Goal: Task Accomplishment & Management: Manage account settings

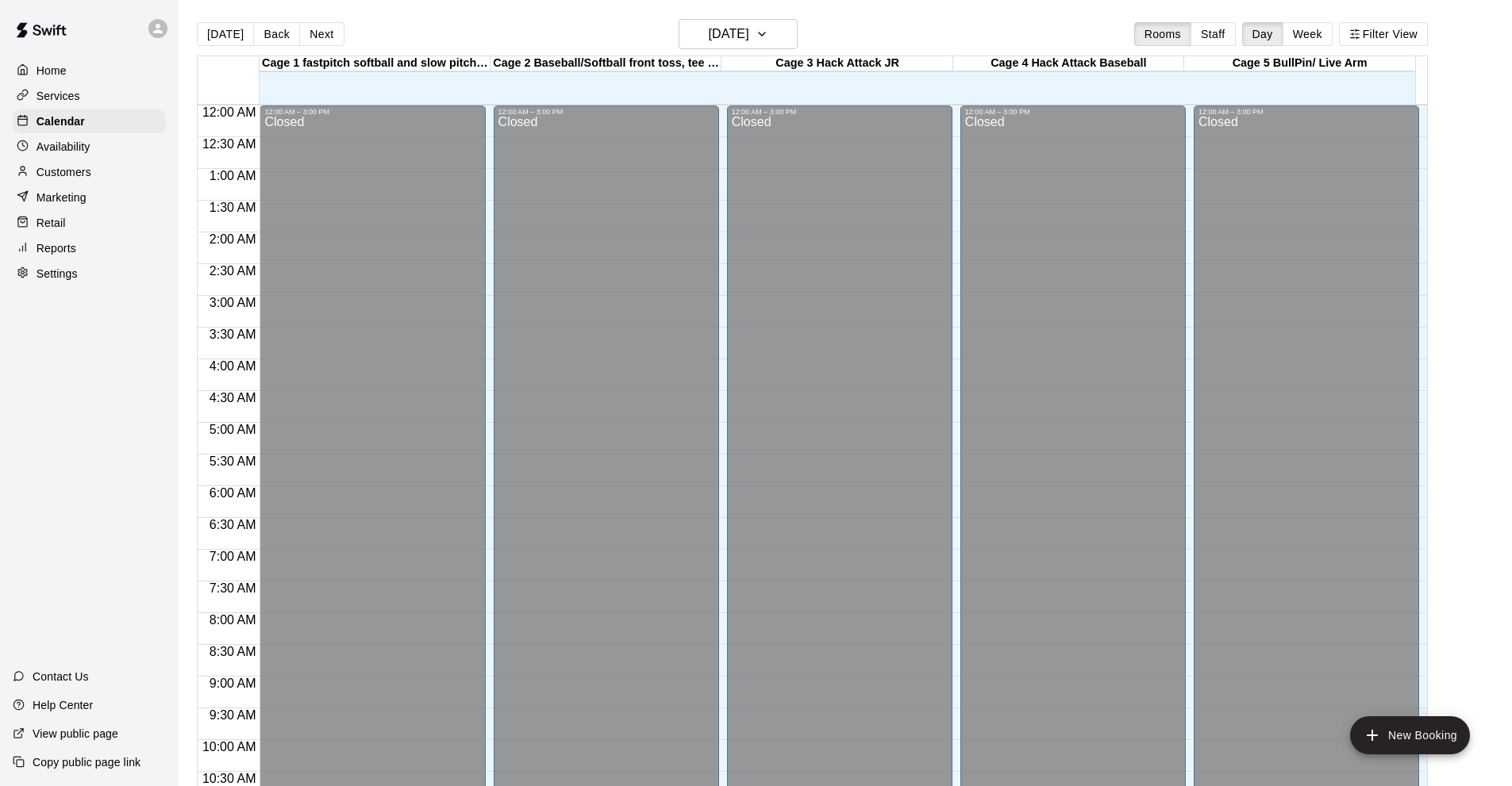
scroll to position [776, 0]
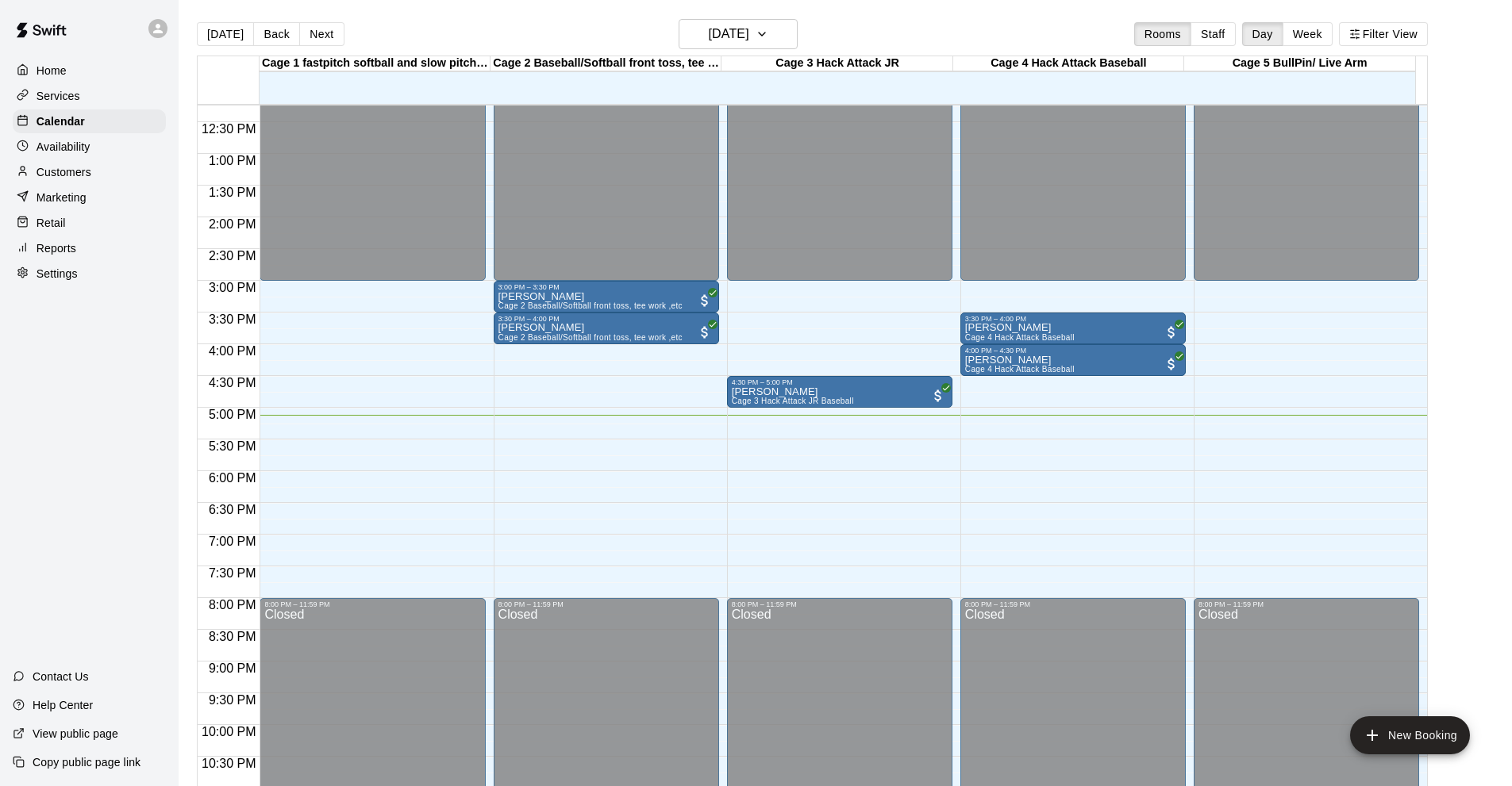
click at [59, 179] on p "Customers" at bounding box center [64, 172] width 55 height 16
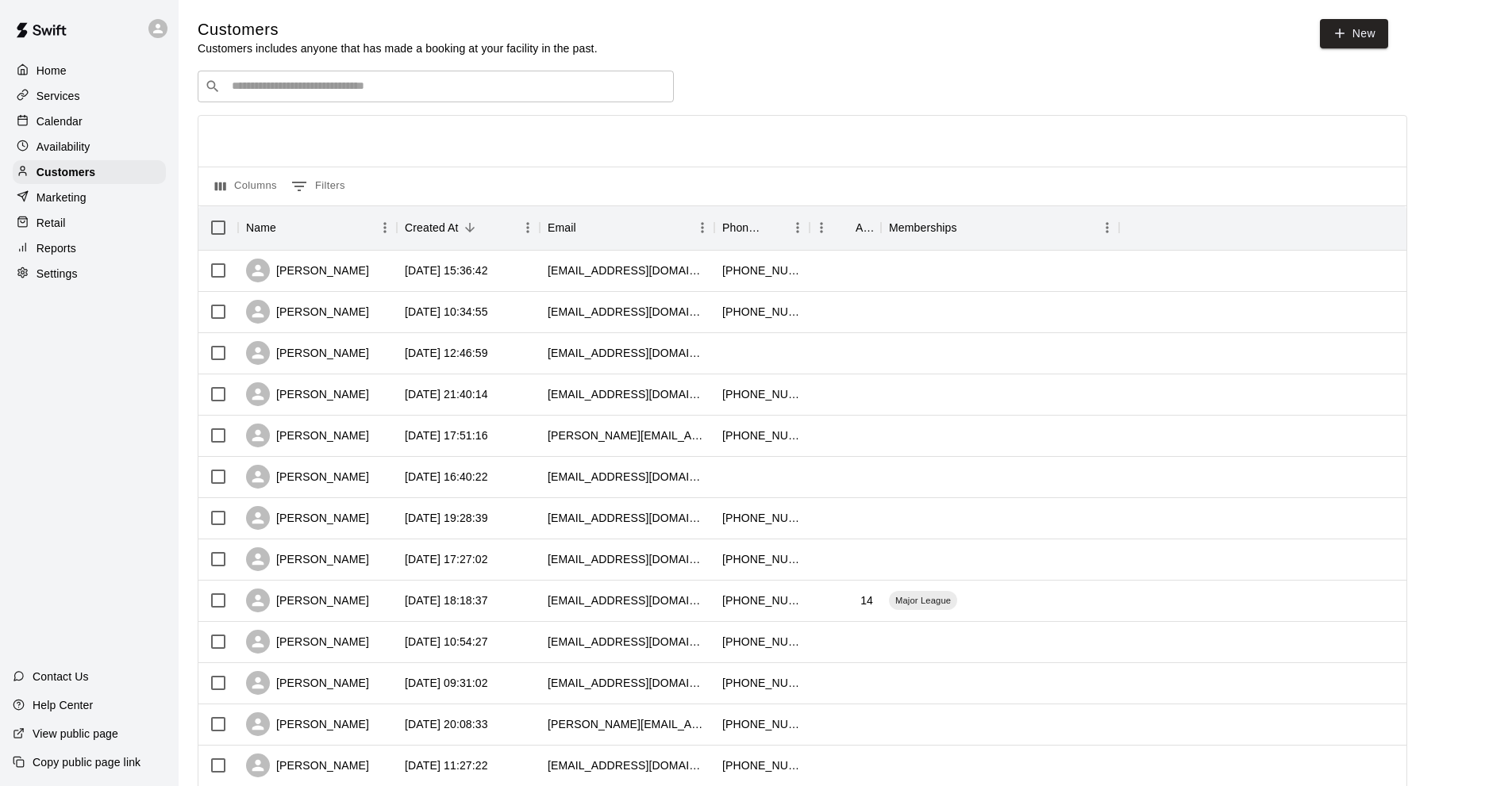
drag, startPoint x: 316, startPoint y: 86, endPoint x: 326, endPoint y: 77, distance: 13.5
click at [322, 80] on div "​ ​" at bounding box center [435, 87] width 476 height 32
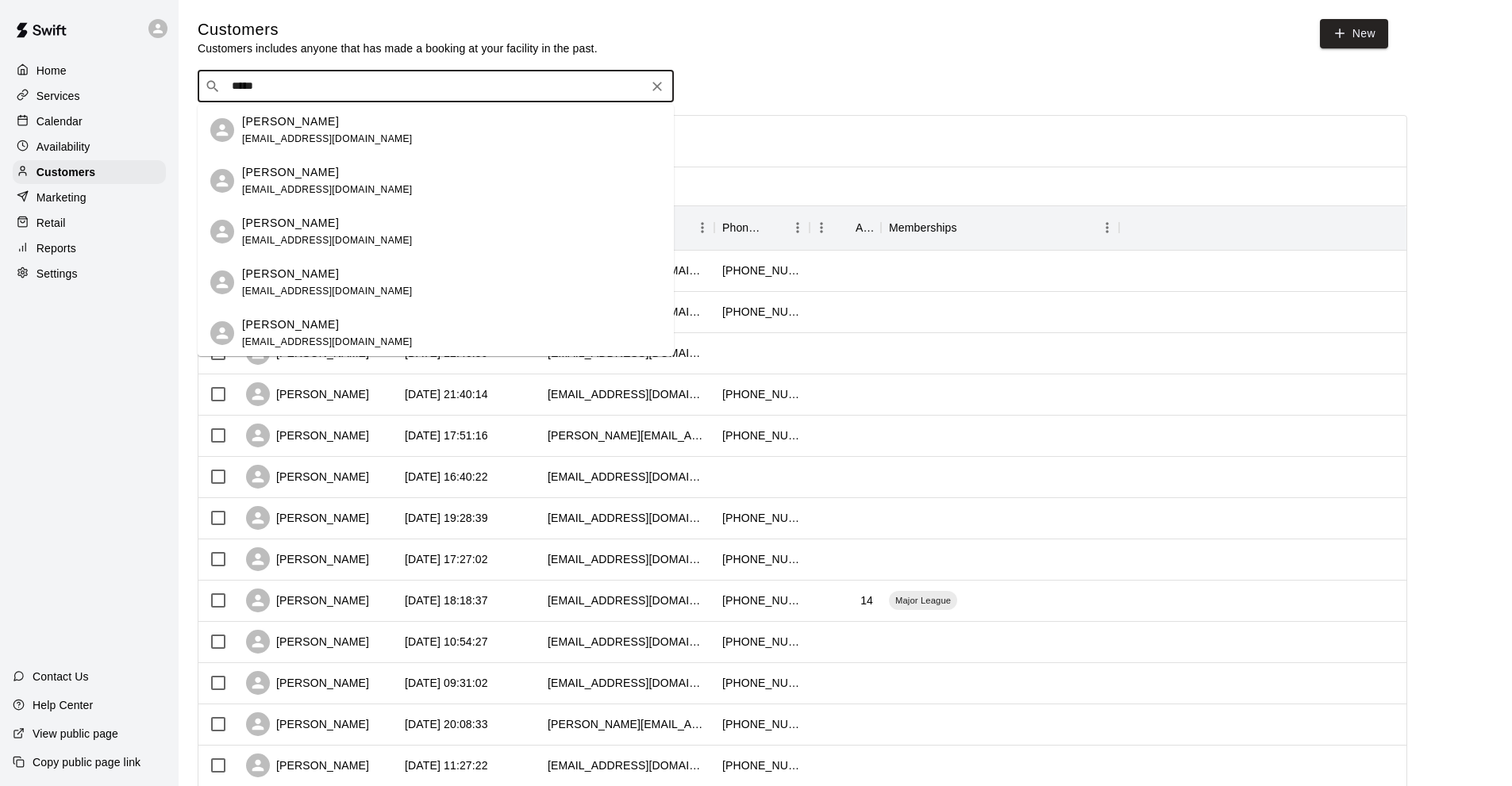
type input "******"
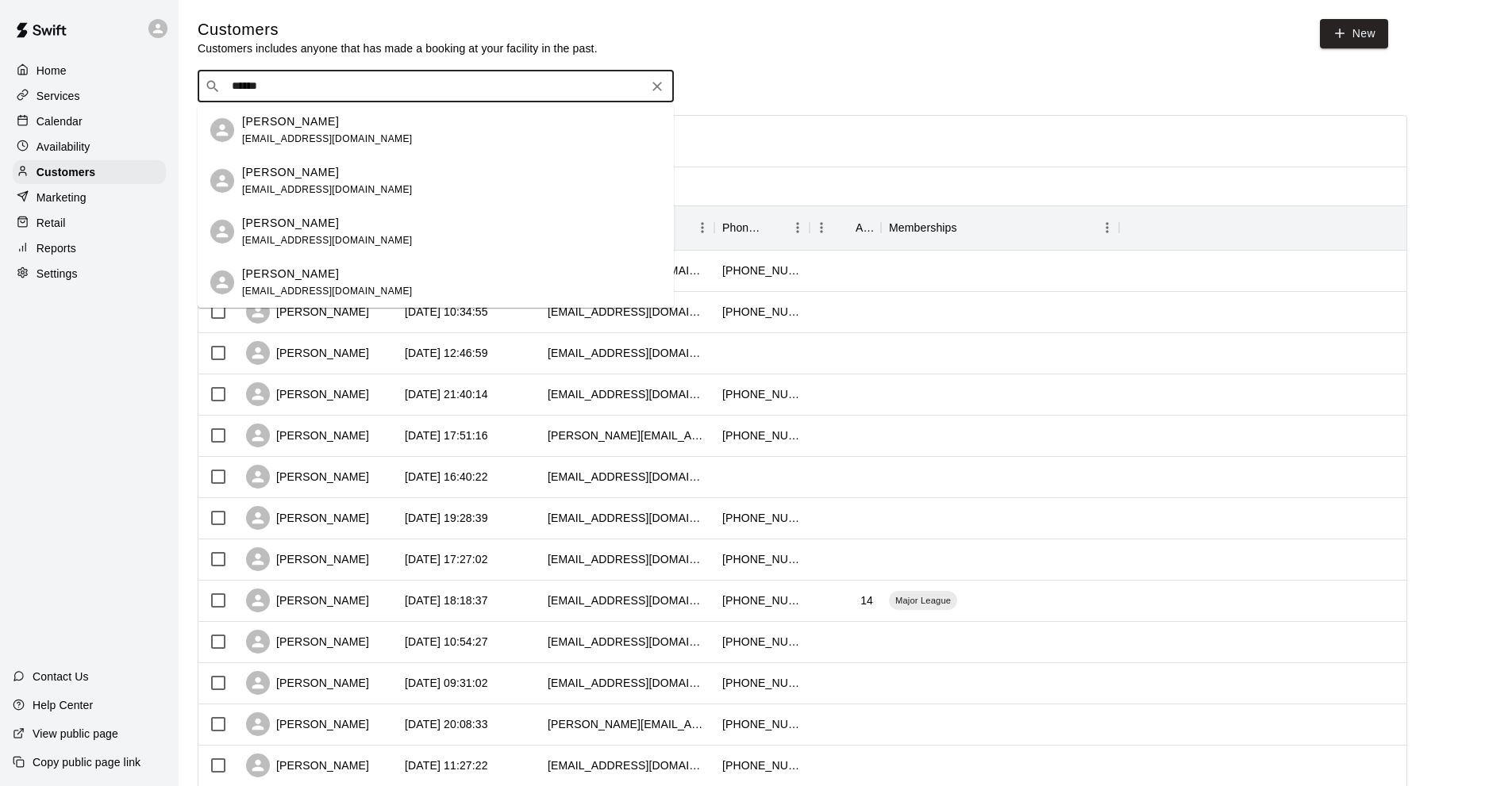
drag, startPoint x: 288, startPoint y: 225, endPoint x: 295, endPoint y: 219, distance: 9.2
click at [292, 221] on p "[PERSON_NAME]" at bounding box center [290, 223] width 97 height 17
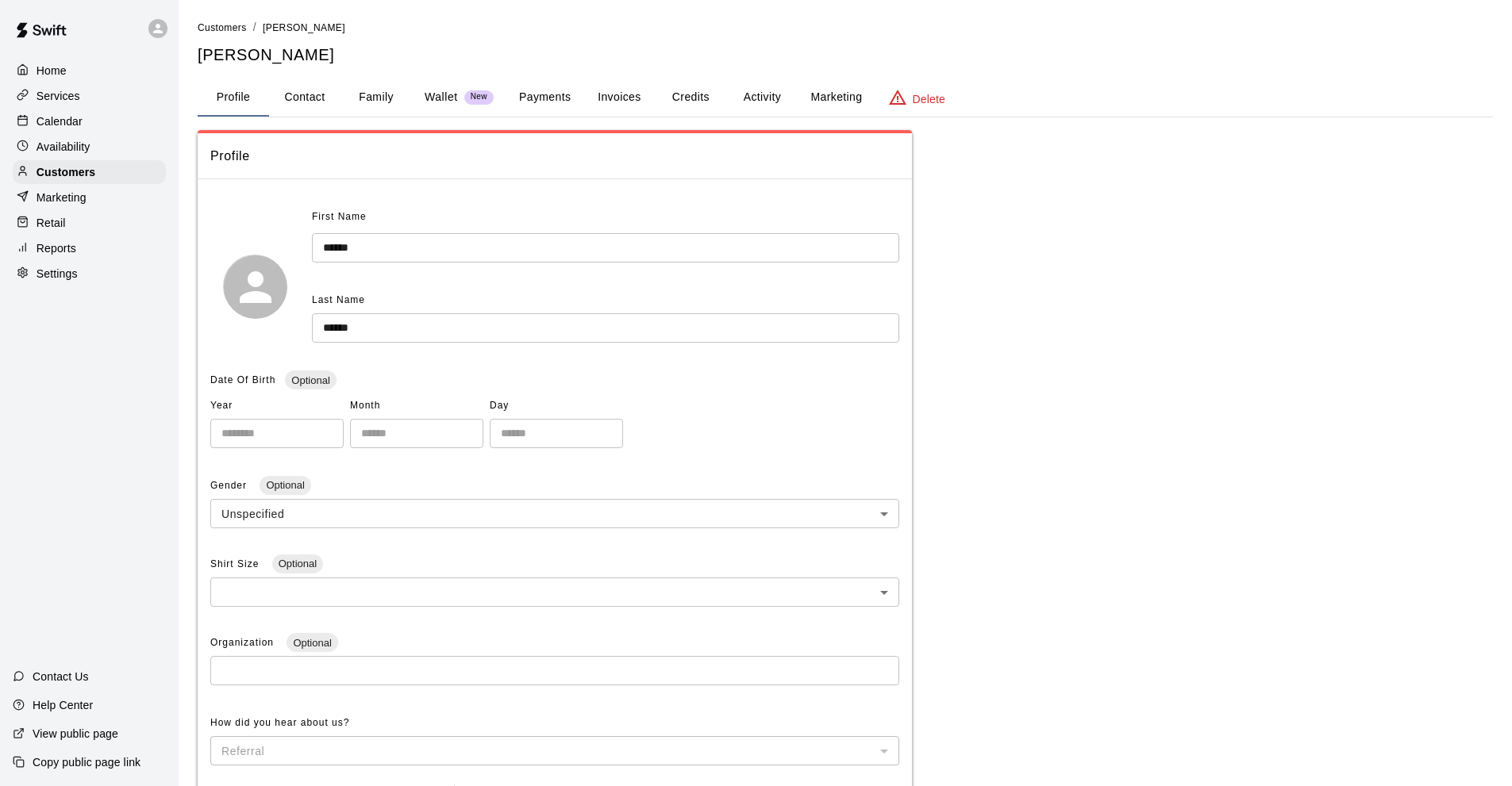
click at [526, 99] on button "Payments" at bounding box center [544, 98] width 77 height 38
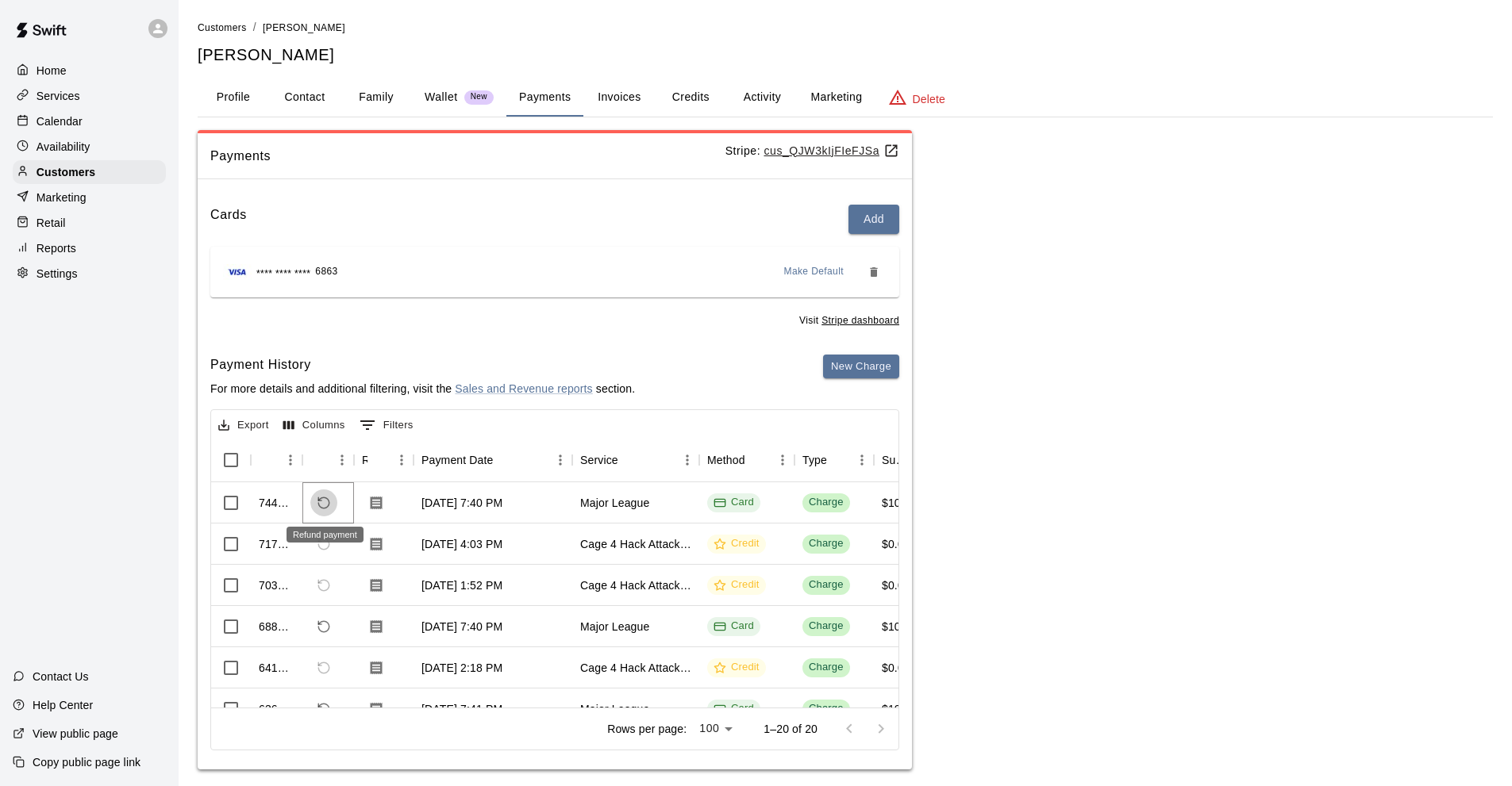
click at [321, 501] on icon "Refund payment" at bounding box center [324, 502] width 14 height 14
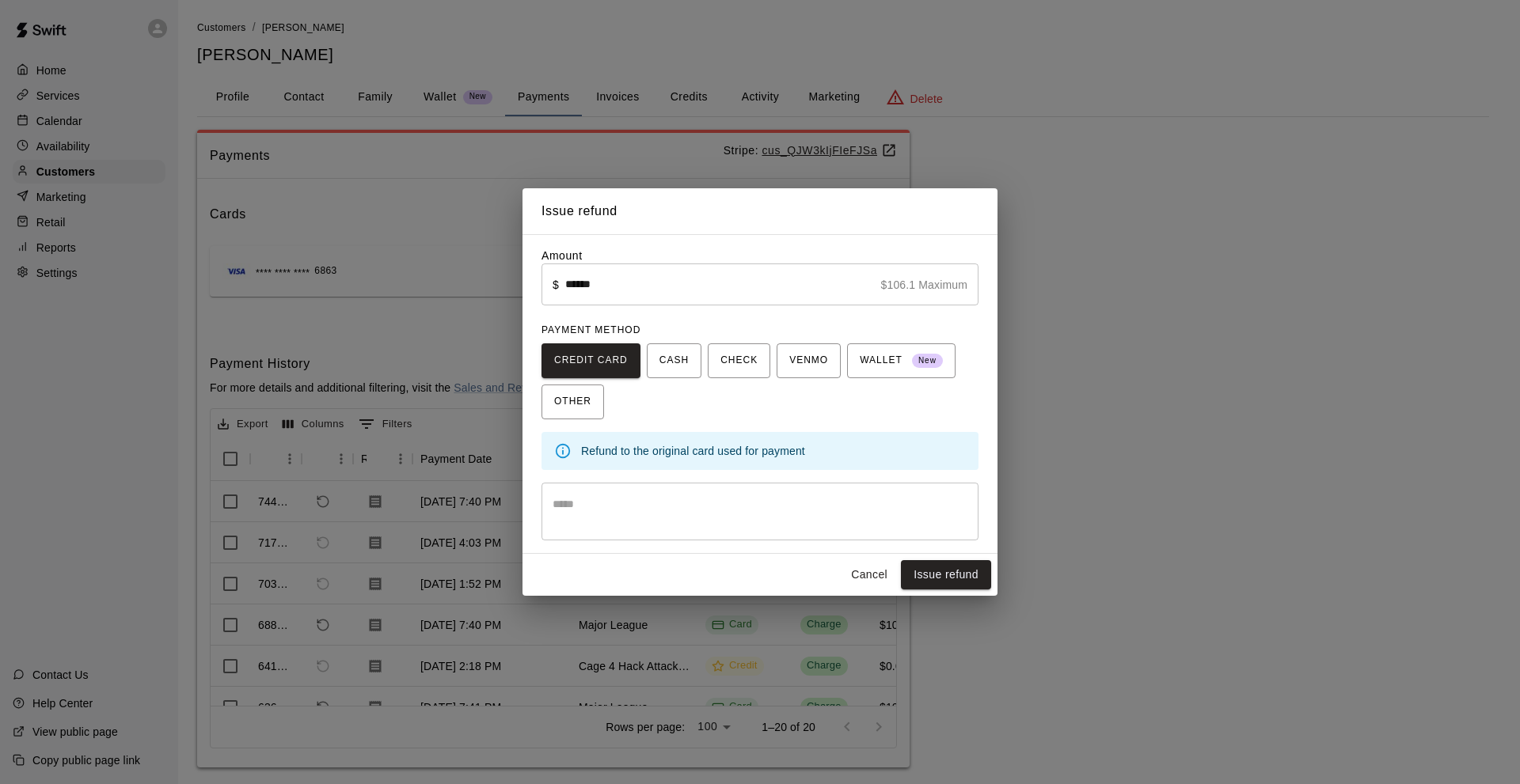
click at [942, 595] on div "Cancel Issue refund" at bounding box center [760, 575] width 475 height 42
click at [938, 584] on button "Issue refund" at bounding box center [945, 574] width 90 height 29
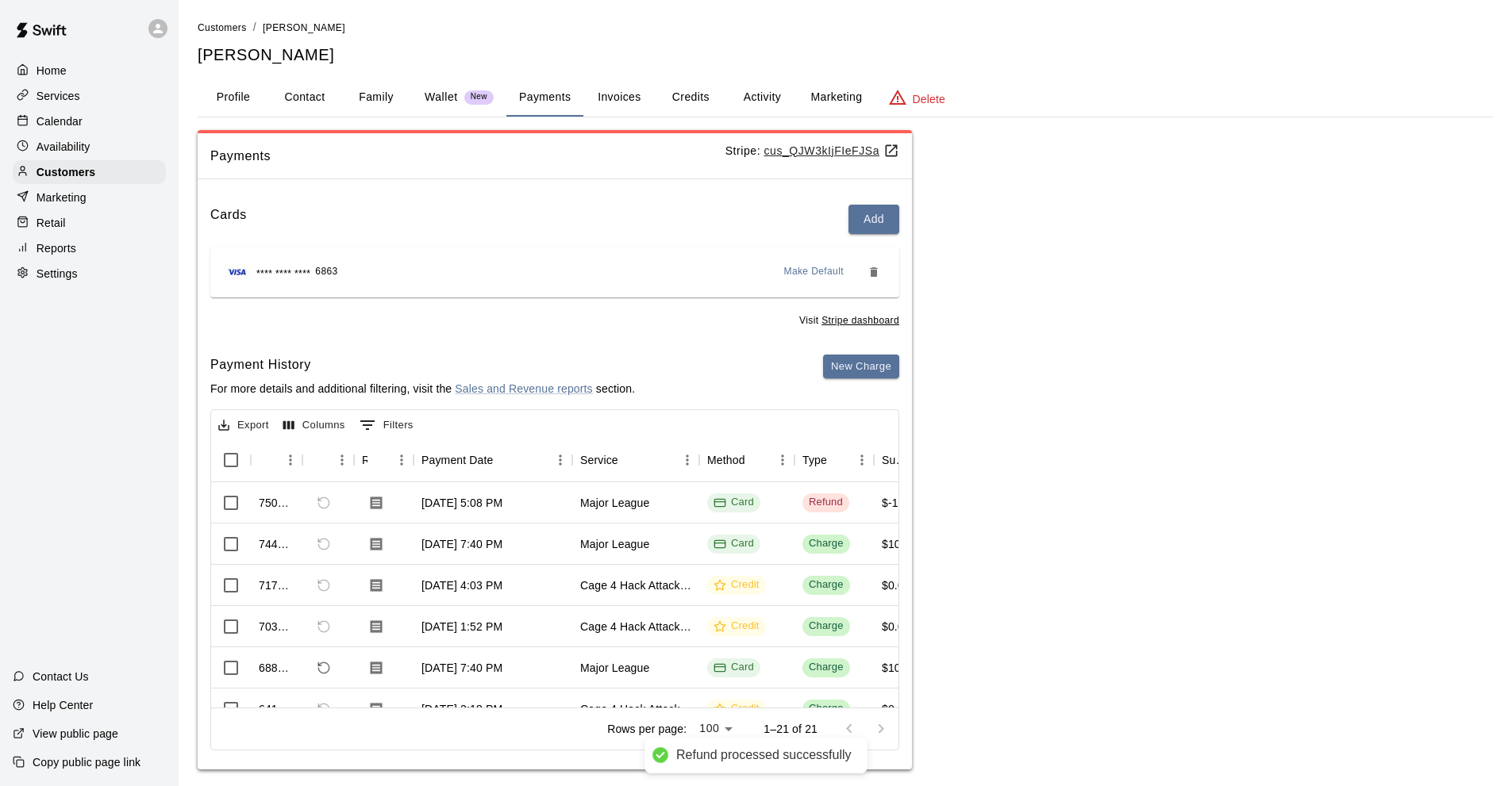
click at [84, 120] on div "Calendar" at bounding box center [90, 121] width 153 height 24
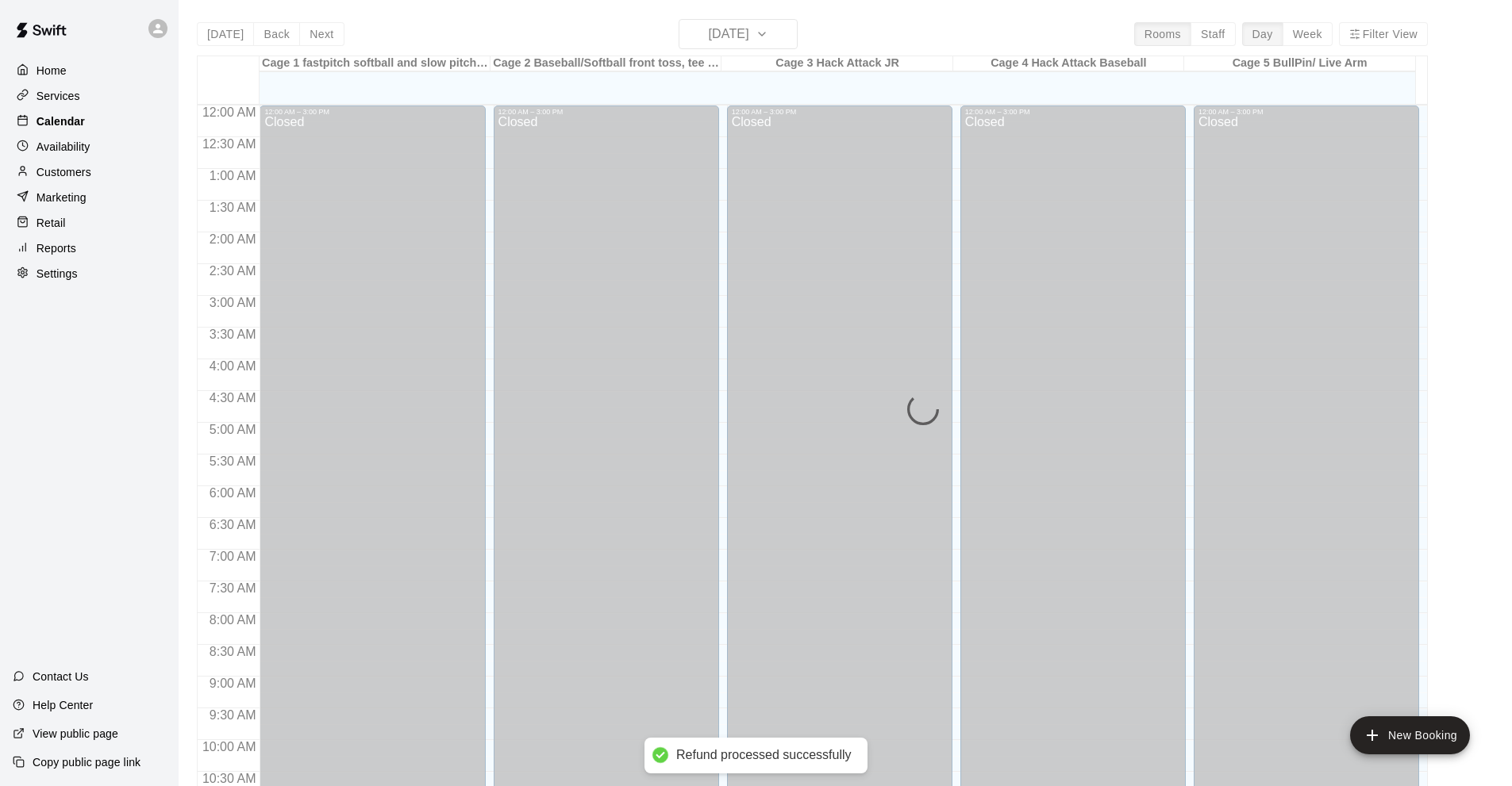
scroll to position [776, 0]
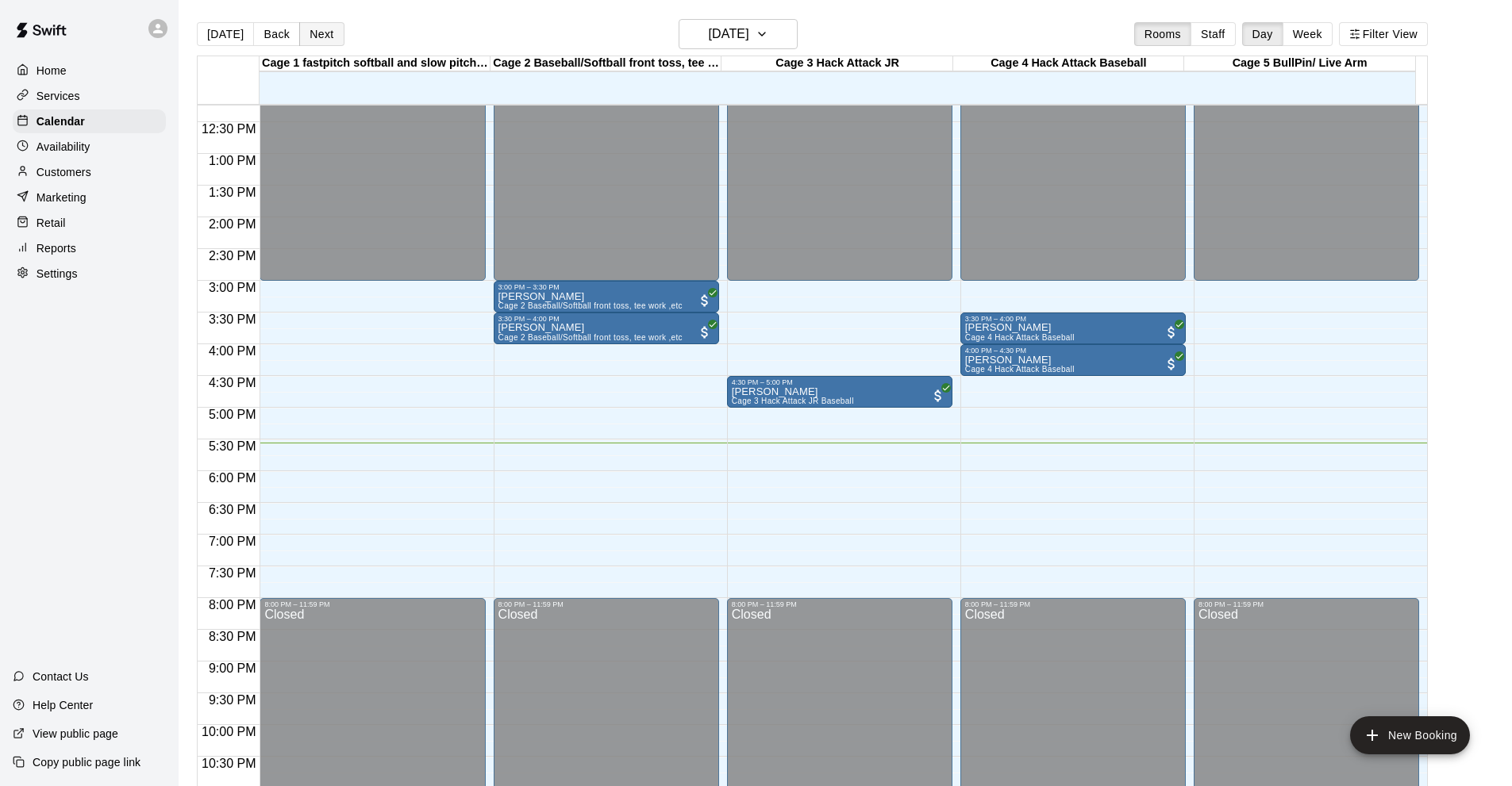
click at [316, 31] on button "Next" at bounding box center [322, 34] width 45 height 24
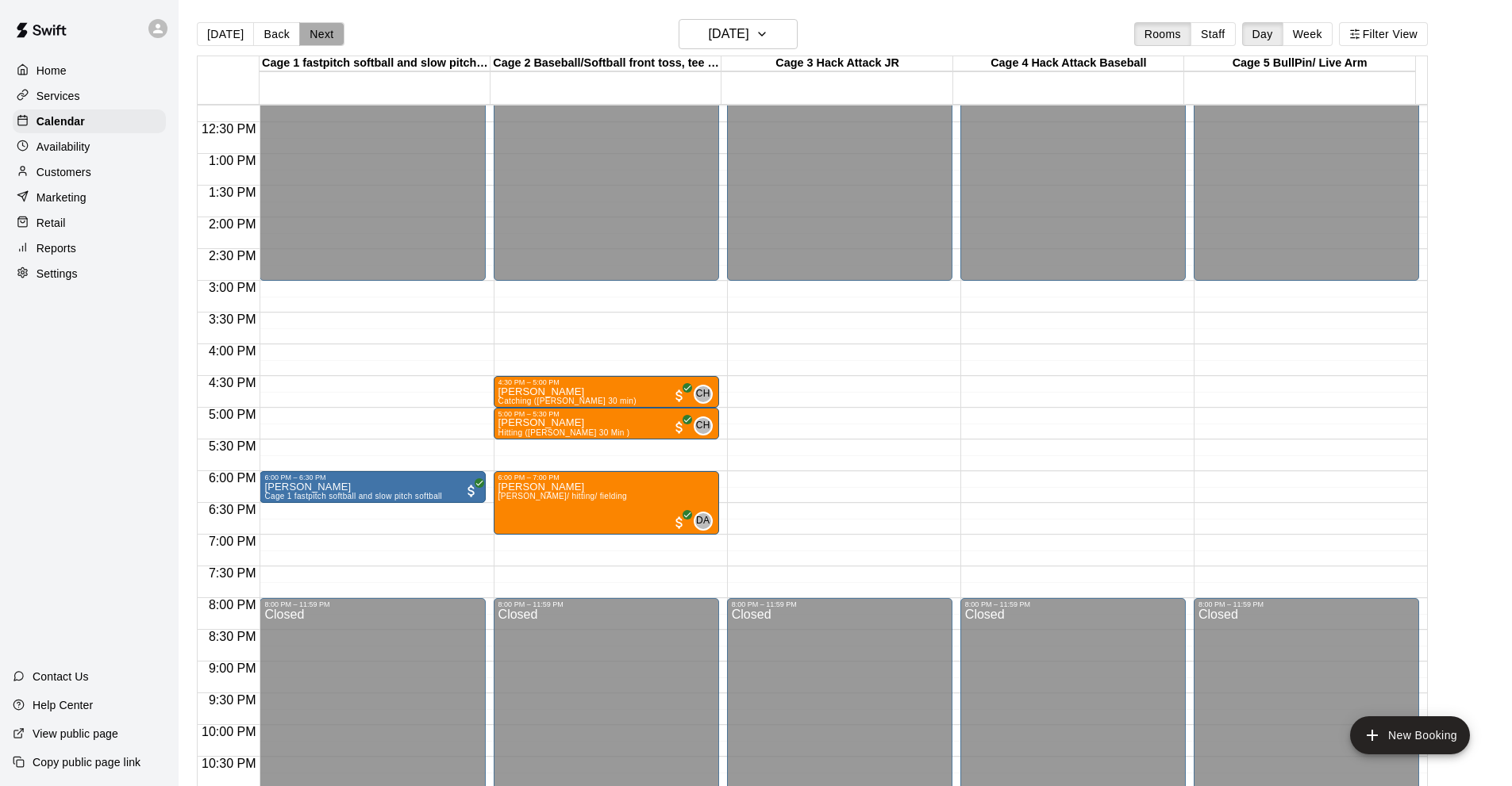
click at [316, 31] on button "Next" at bounding box center [322, 34] width 45 height 24
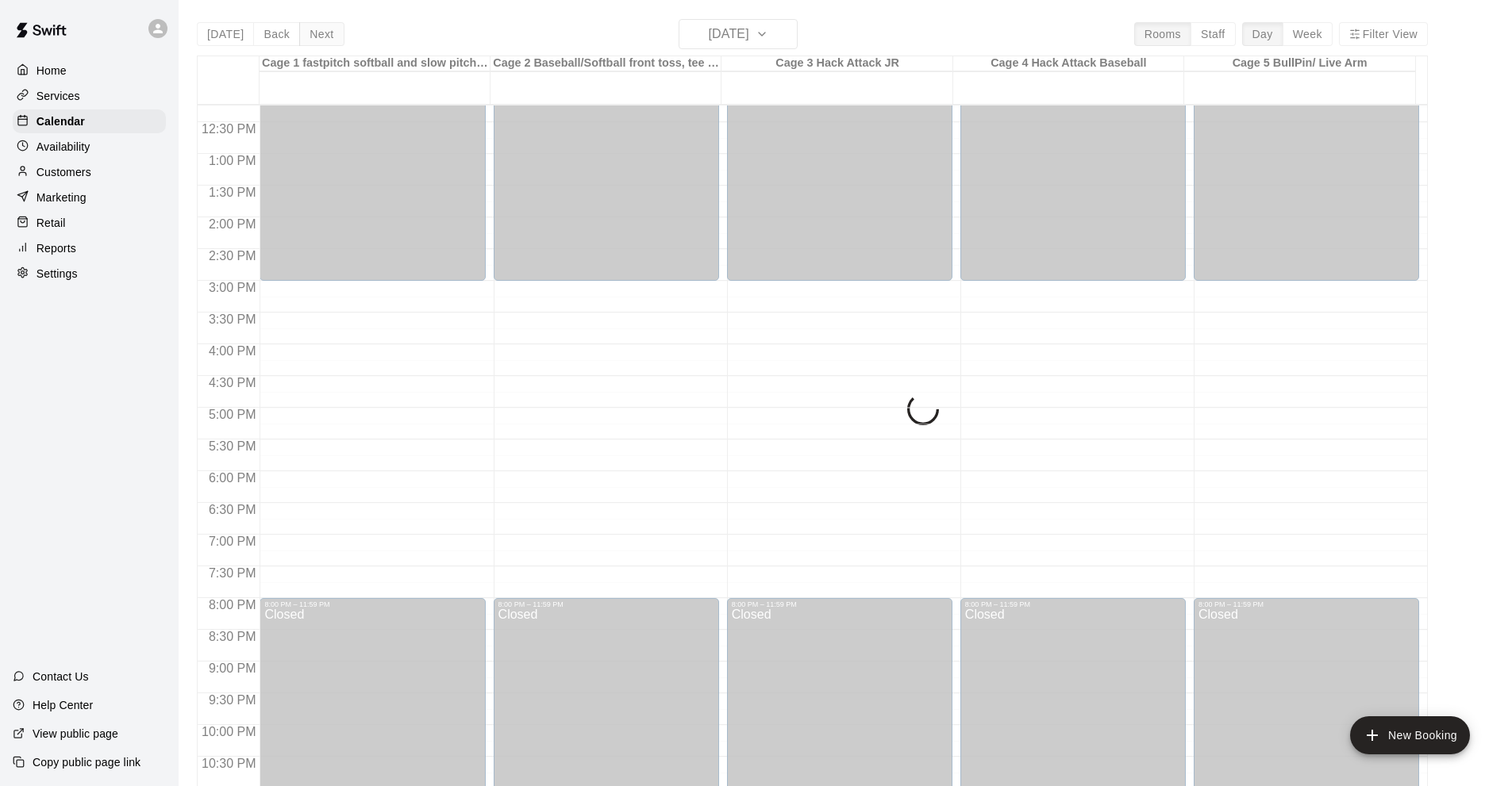
click at [316, 31] on div "[DATE] Back [DATE][DATE] Rooms Staff Day Week Filter View Cage 1 fastpitch soft…" at bounding box center [812, 412] width 1230 height 786
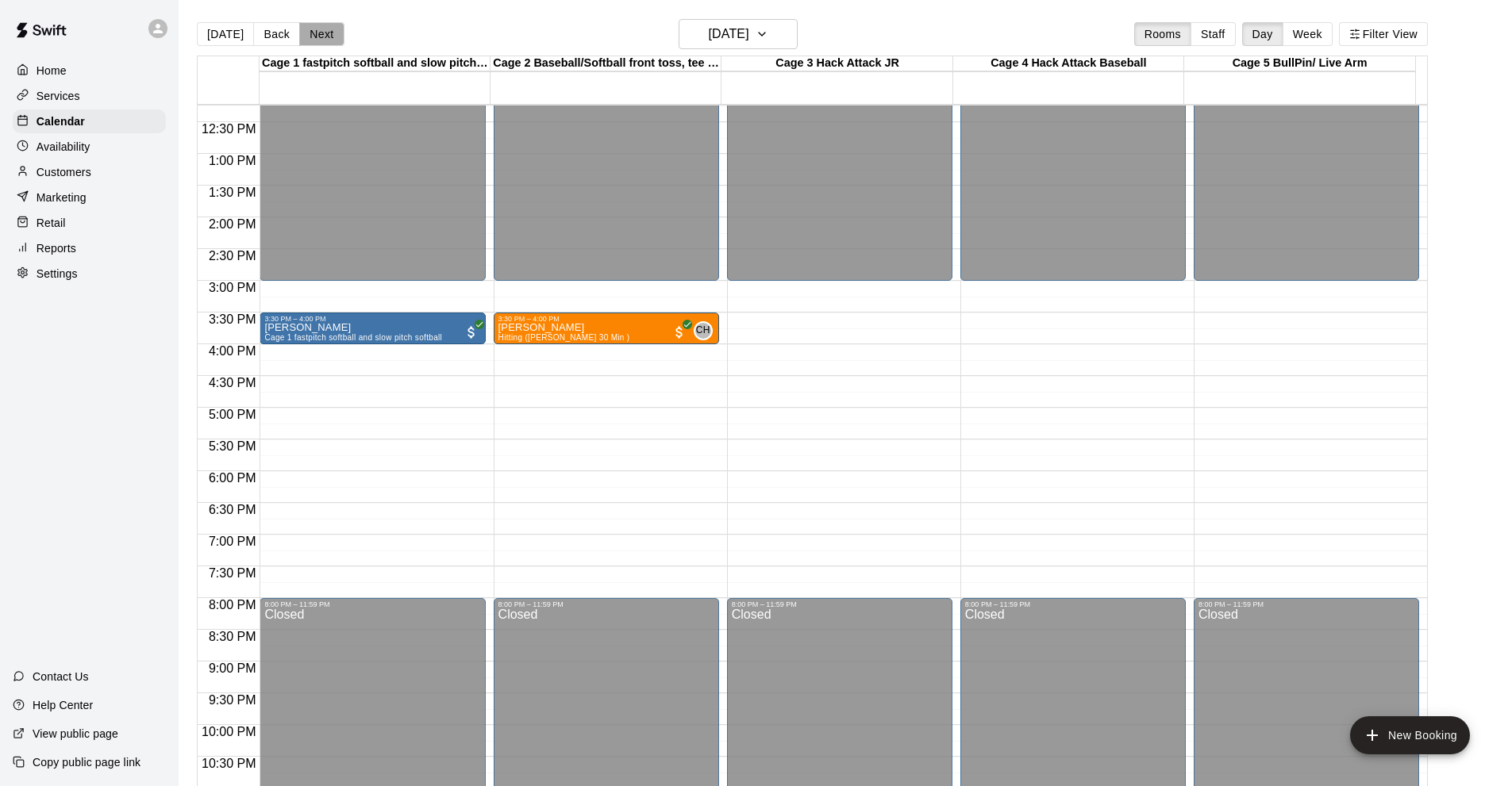
click at [316, 31] on button "Next" at bounding box center [322, 34] width 45 height 24
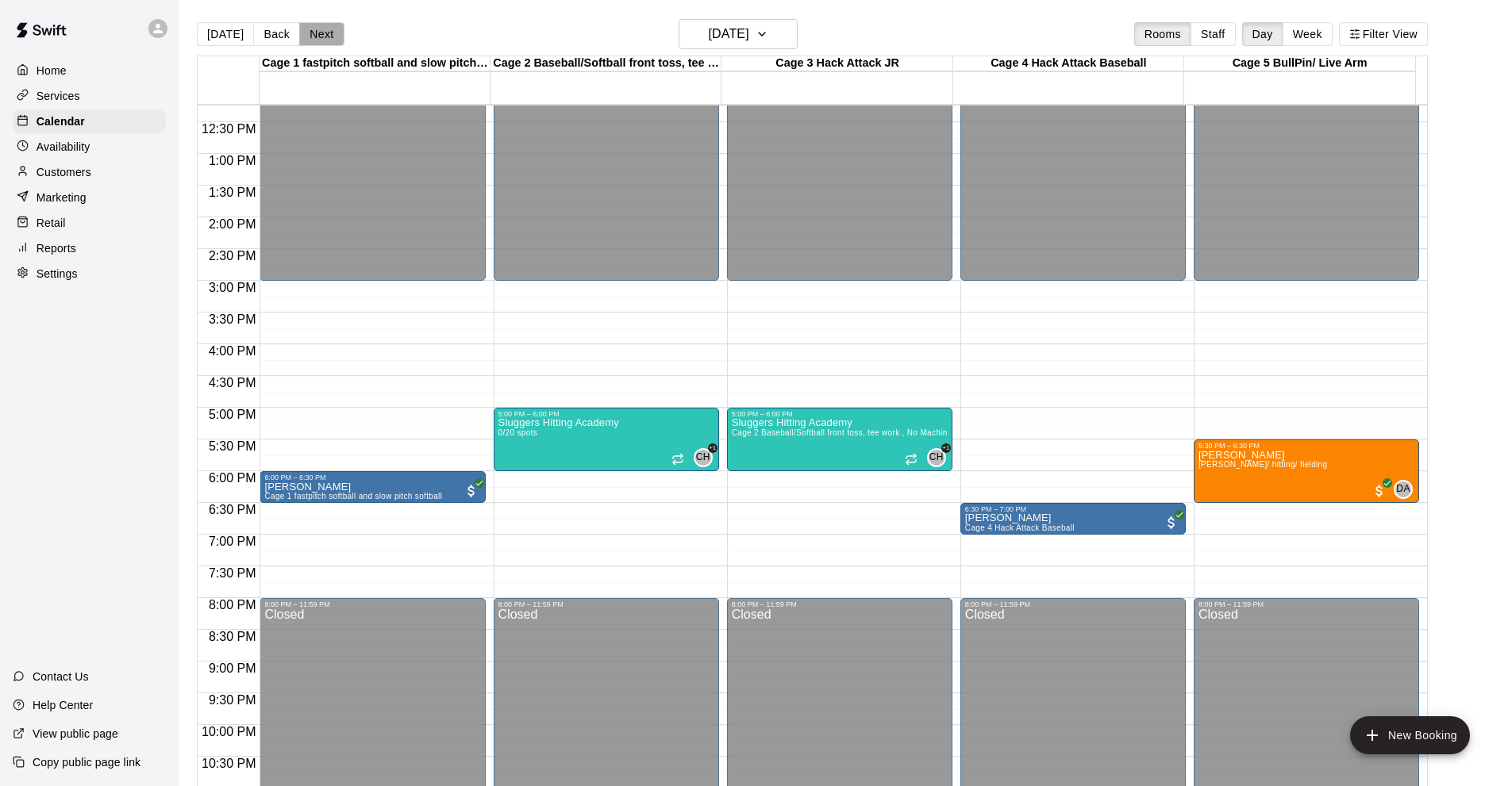
click at [316, 31] on button "Next" at bounding box center [322, 34] width 45 height 24
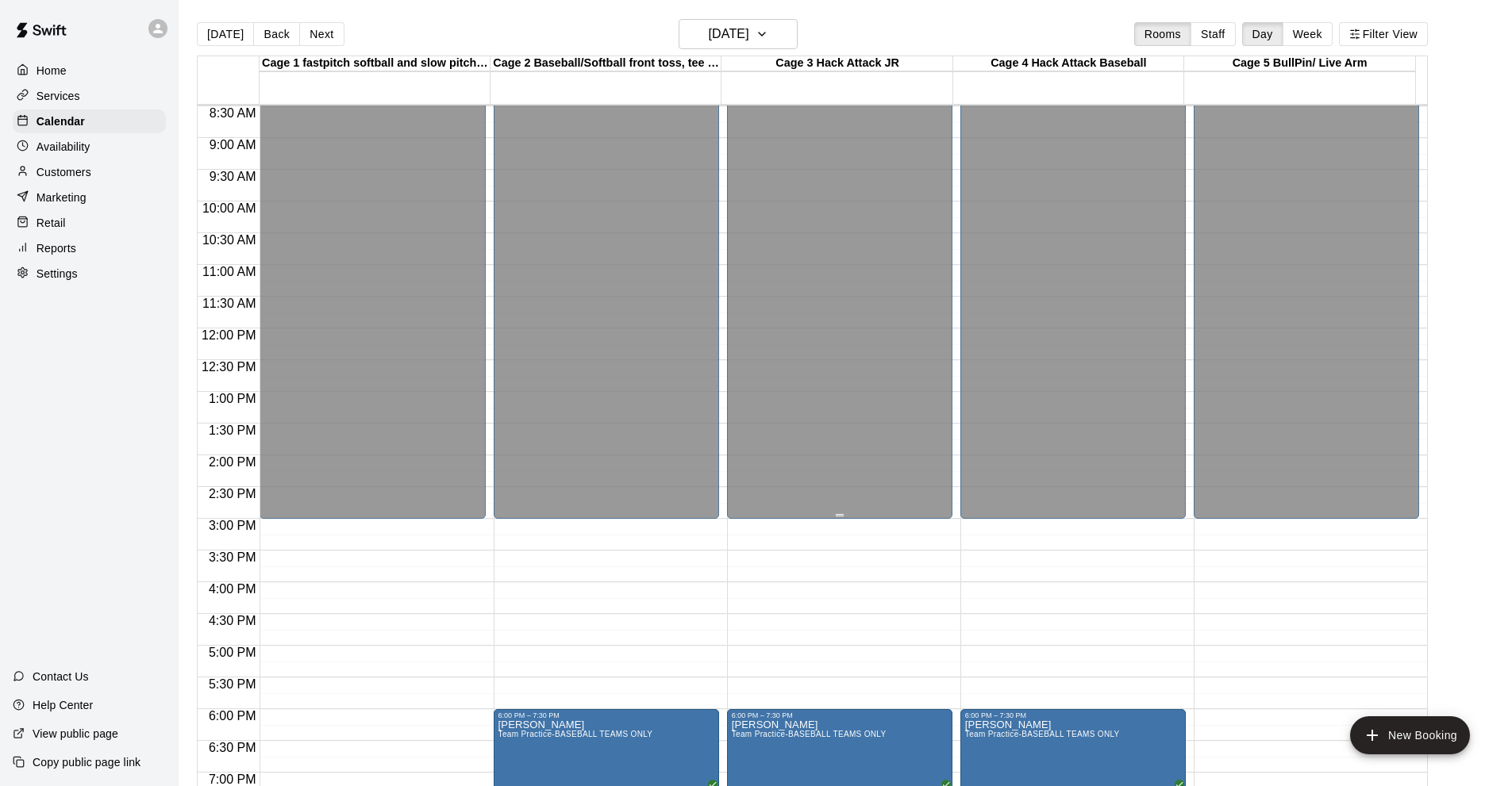
scroll to position [825, 0]
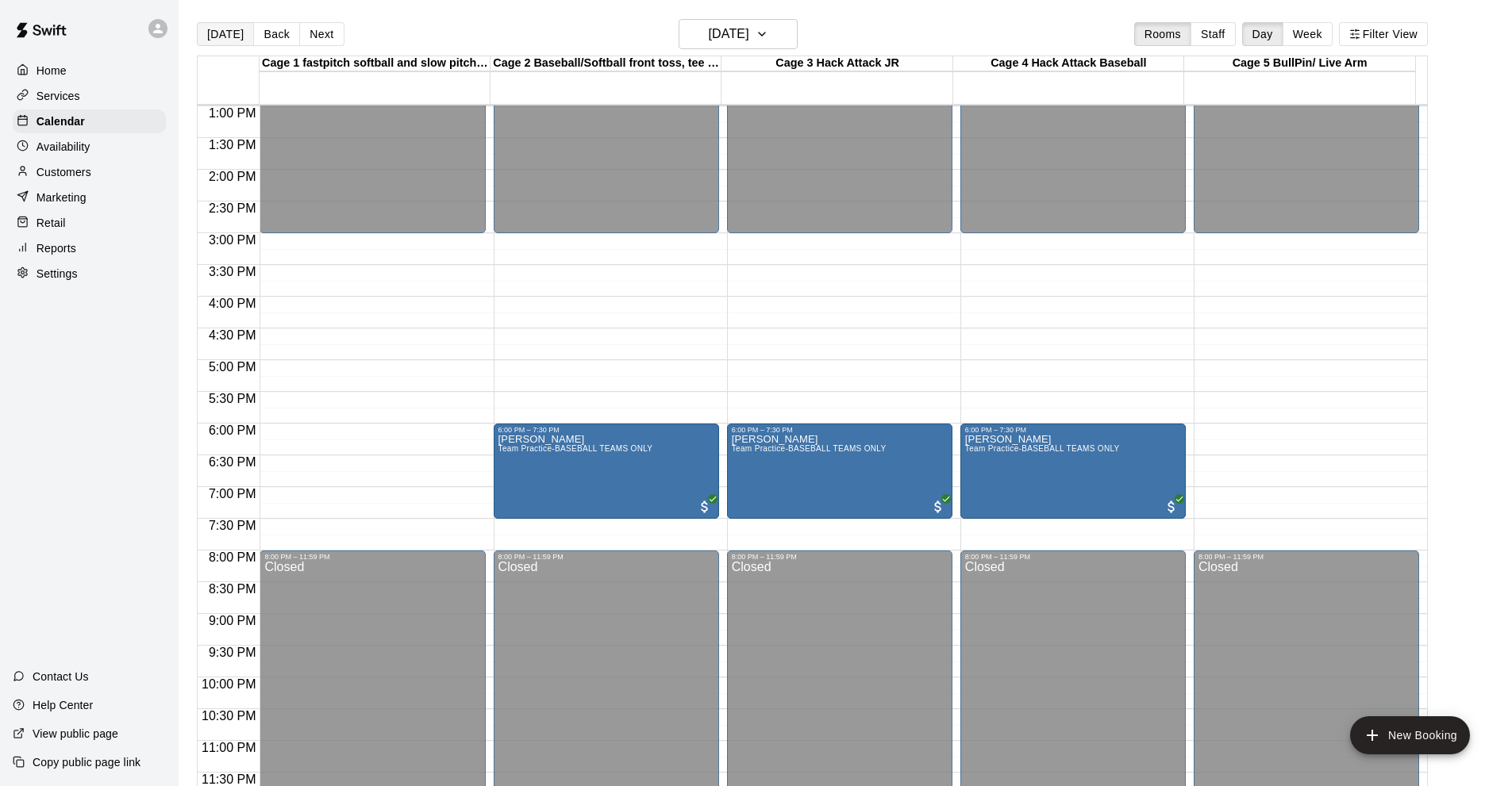
click at [224, 39] on button "[DATE]" at bounding box center [225, 34] width 57 height 24
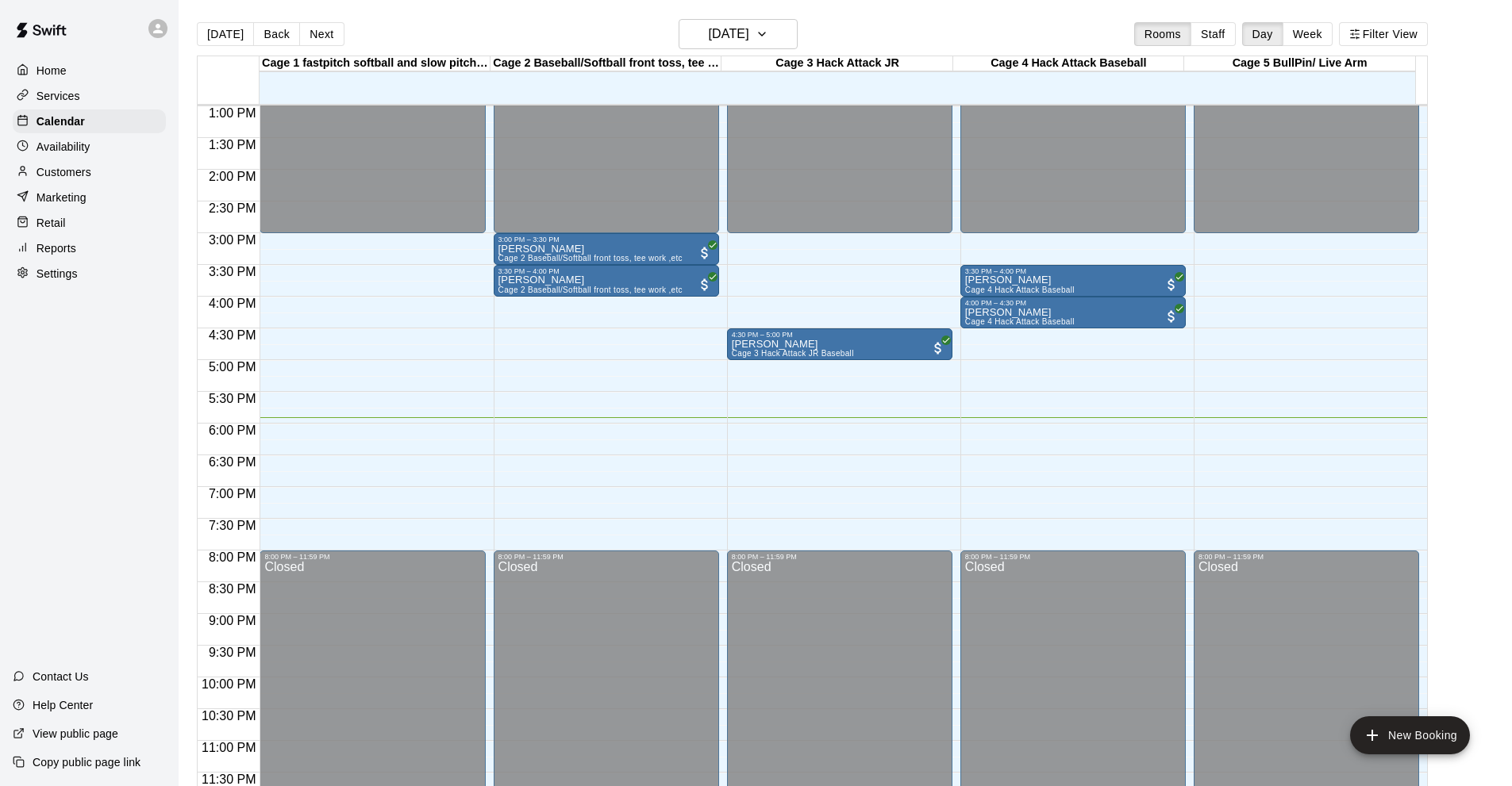
drag, startPoint x: 904, startPoint y: 436, endPoint x: 965, endPoint y: 492, distance: 82.8
click at [965, 492] on div "12:00 AM 12:30 AM 1:00 AM 1:30 AM 2:00 AM 2:30 AM 3:00 AM 3:30 AM 4:00 AM 4:30 …" at bounding box center [811, 454] width 1229 height 700
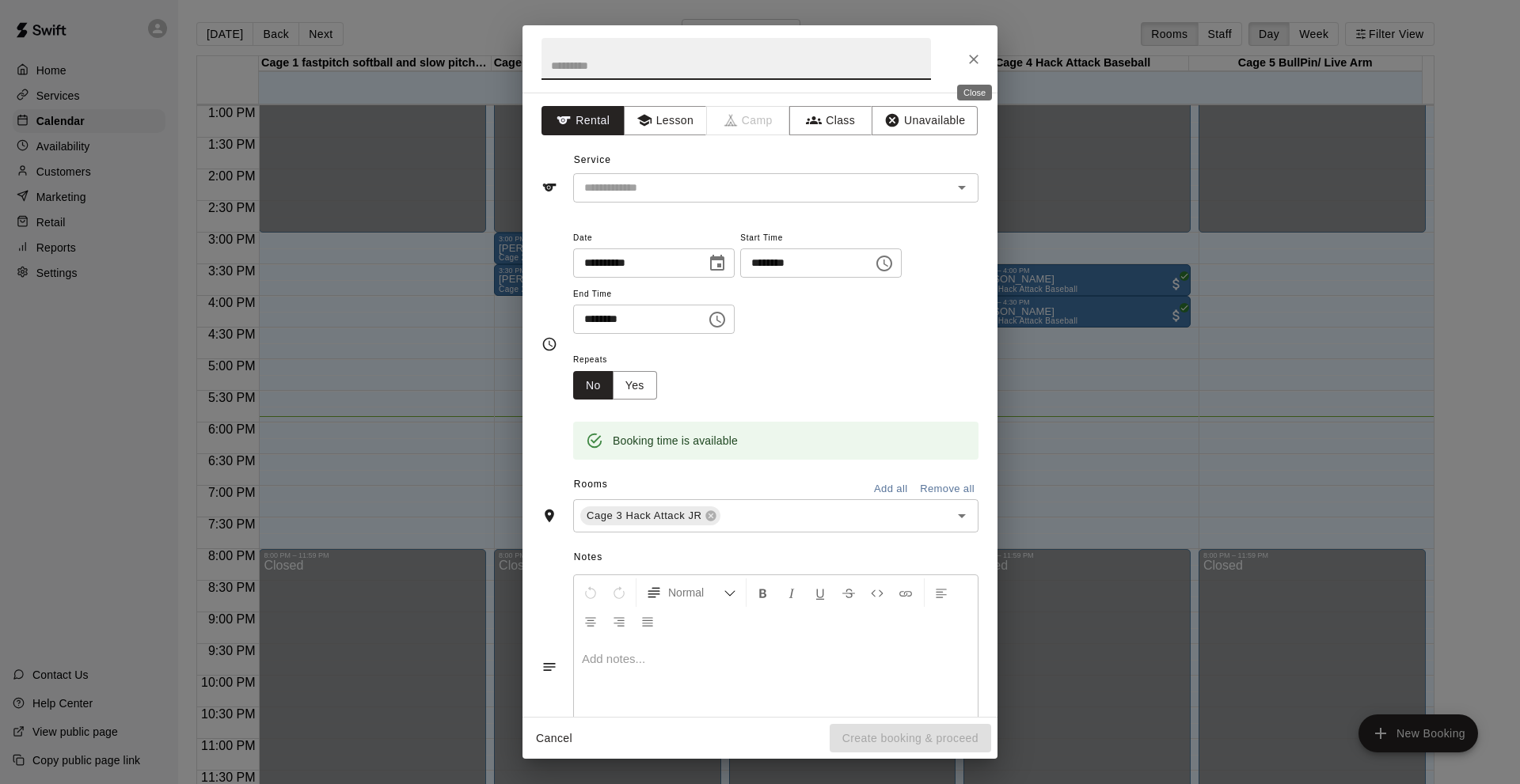
click at [974, 65] on icon "Close" at bounding box center [974, 60] width 16 height 16
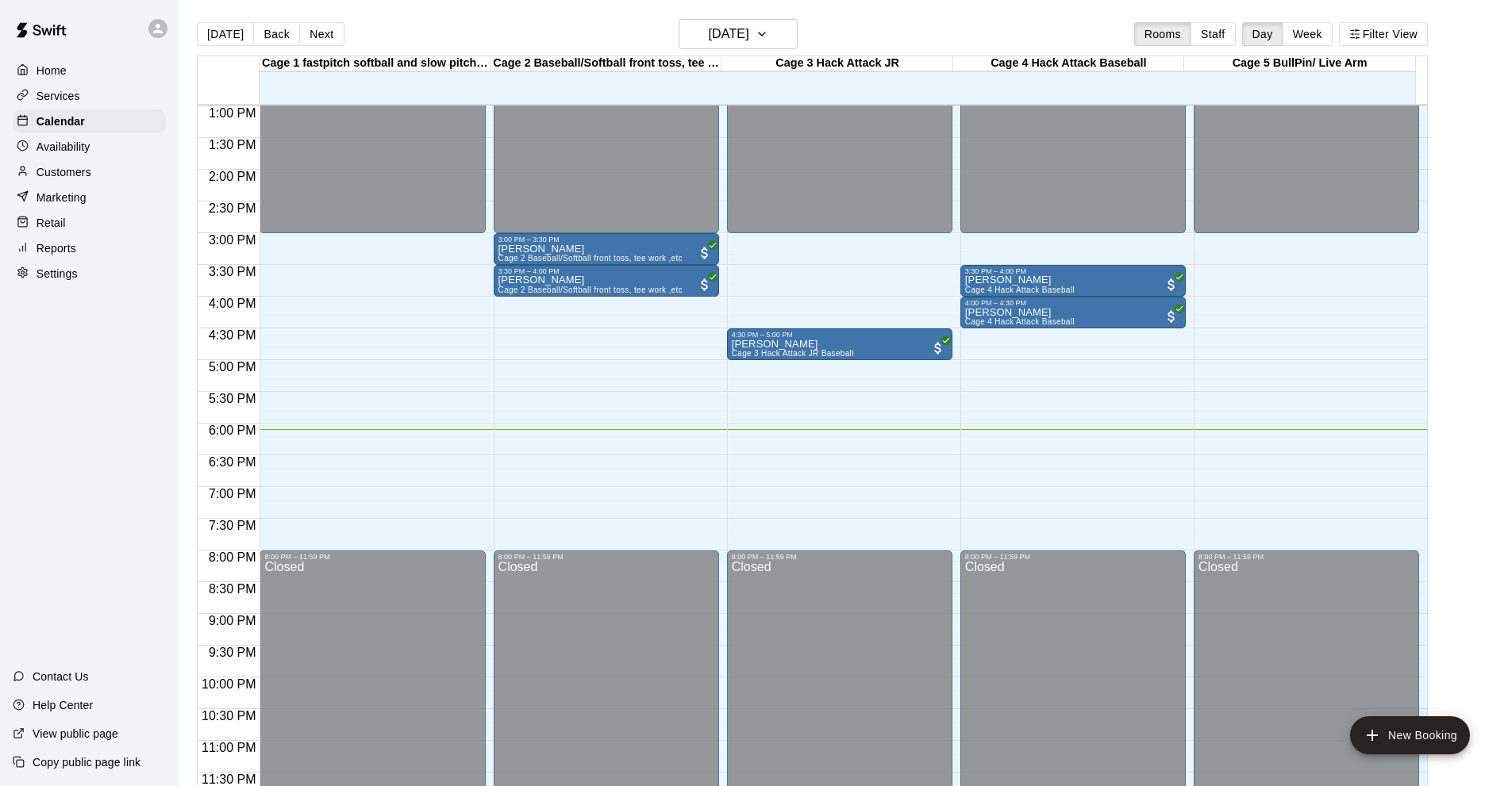
click at [48, 256] on p "Reports" at bounding box center [57, 249] width 40 height 16
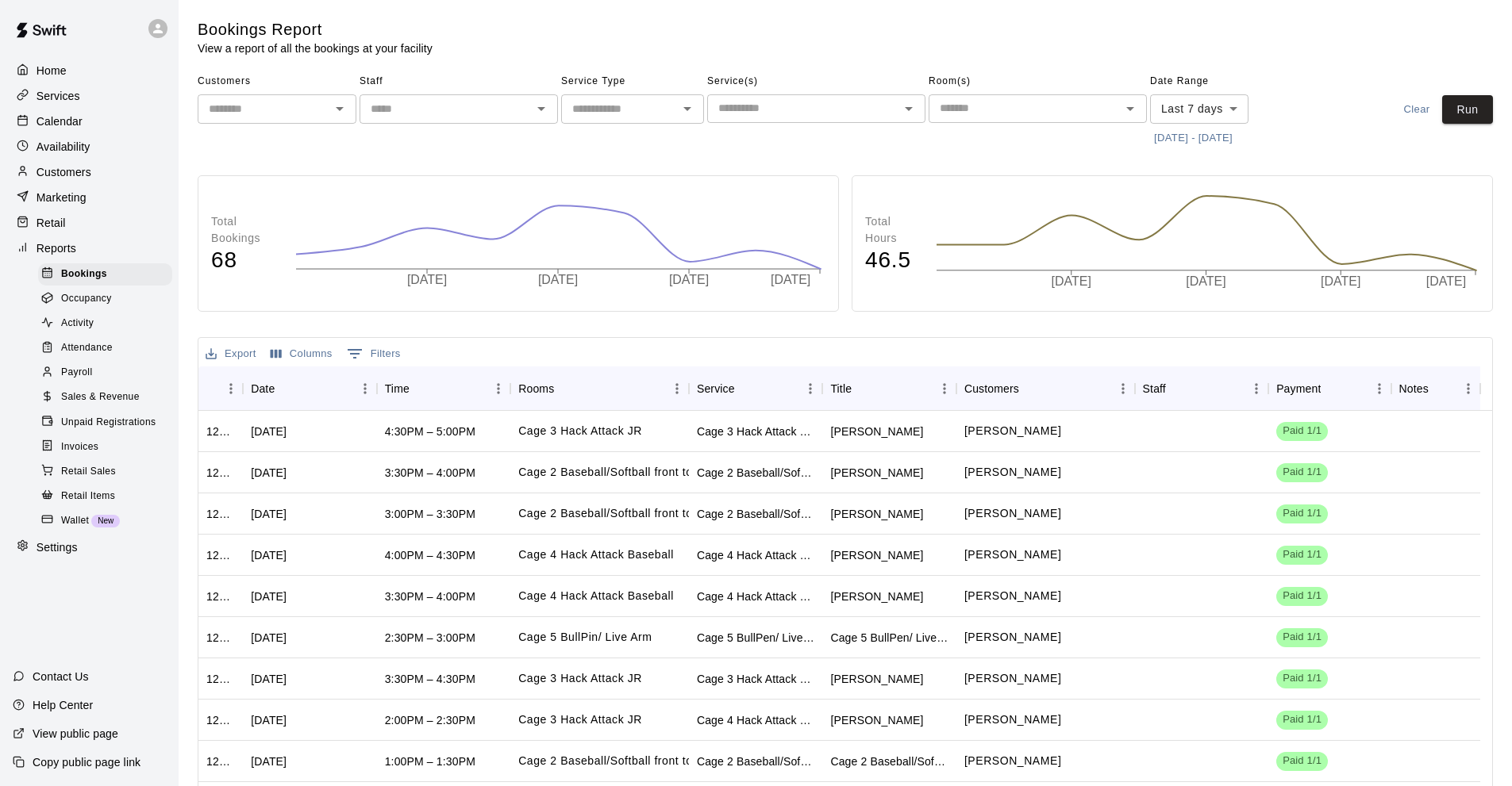
click at [99, 405] on span "Sales & Revenue" at bounding box center [100, 397] width 79 height 16
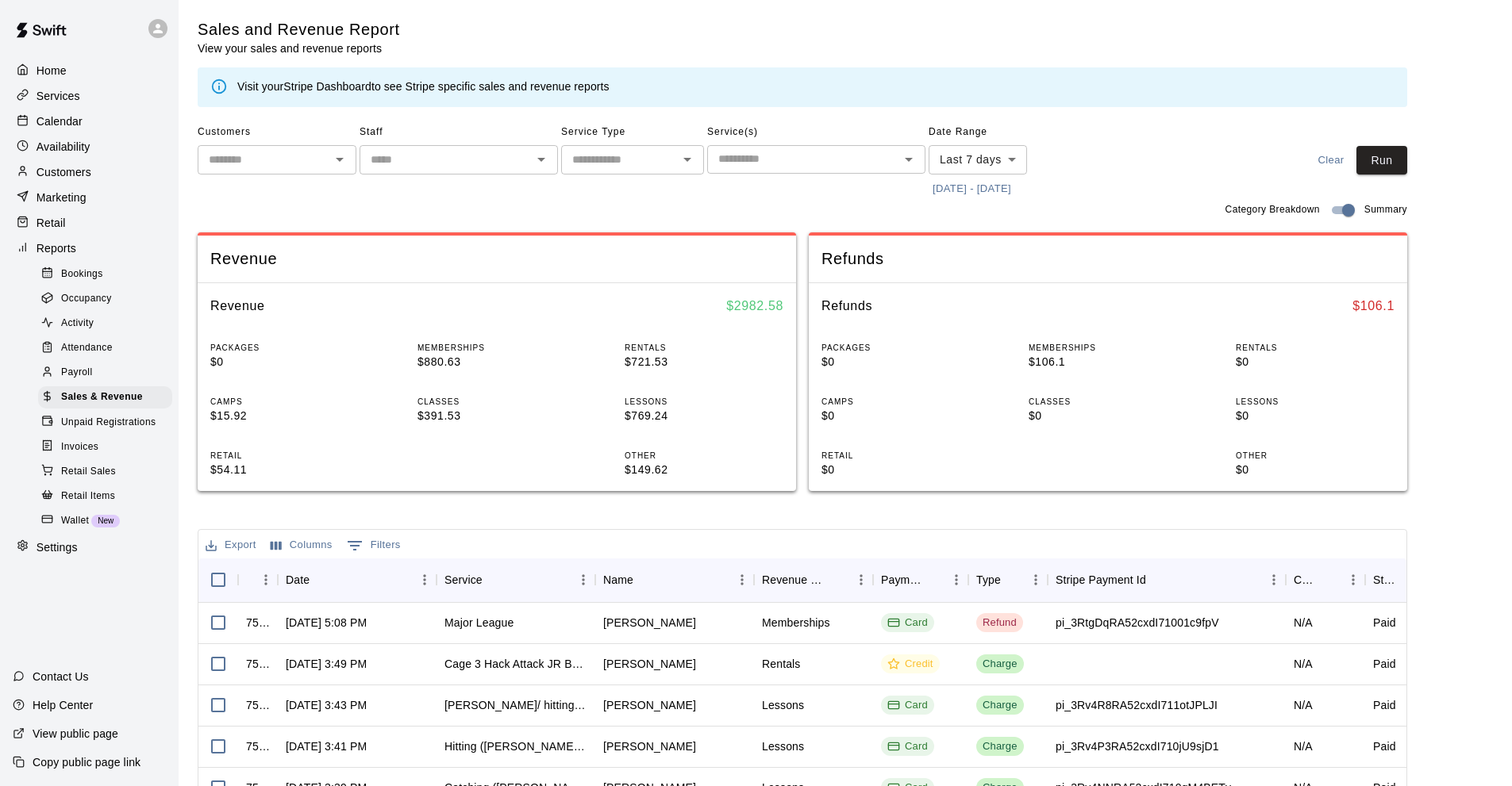
click at [952, 190] on button "[DATE] - [DATE]" at bounding box center [972, 189] width 87 height 25
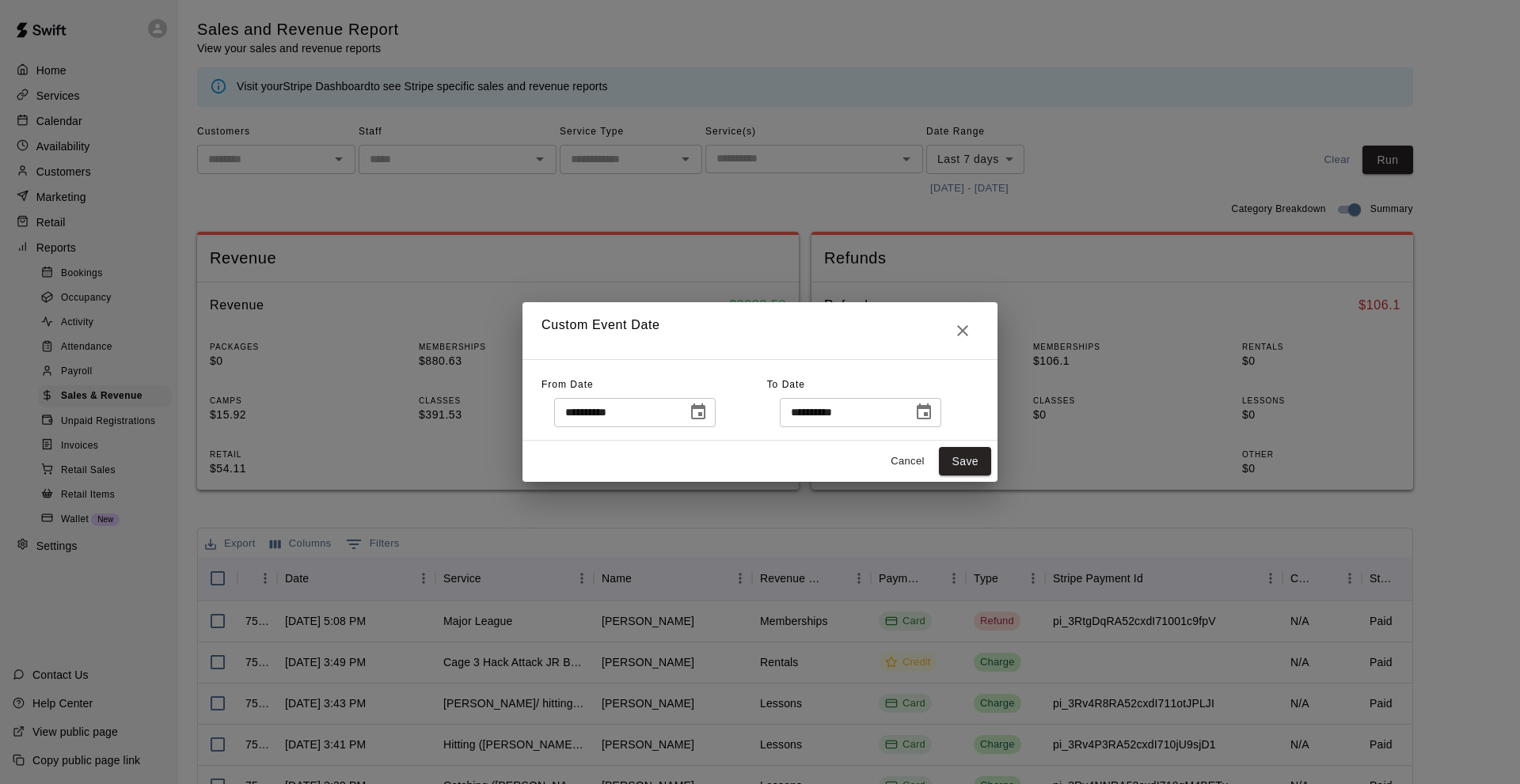
click at [705, 419] on icon "Choose date, selected date is Aug 4, 2025" at bounding box center [698, 412] width 14 height 16
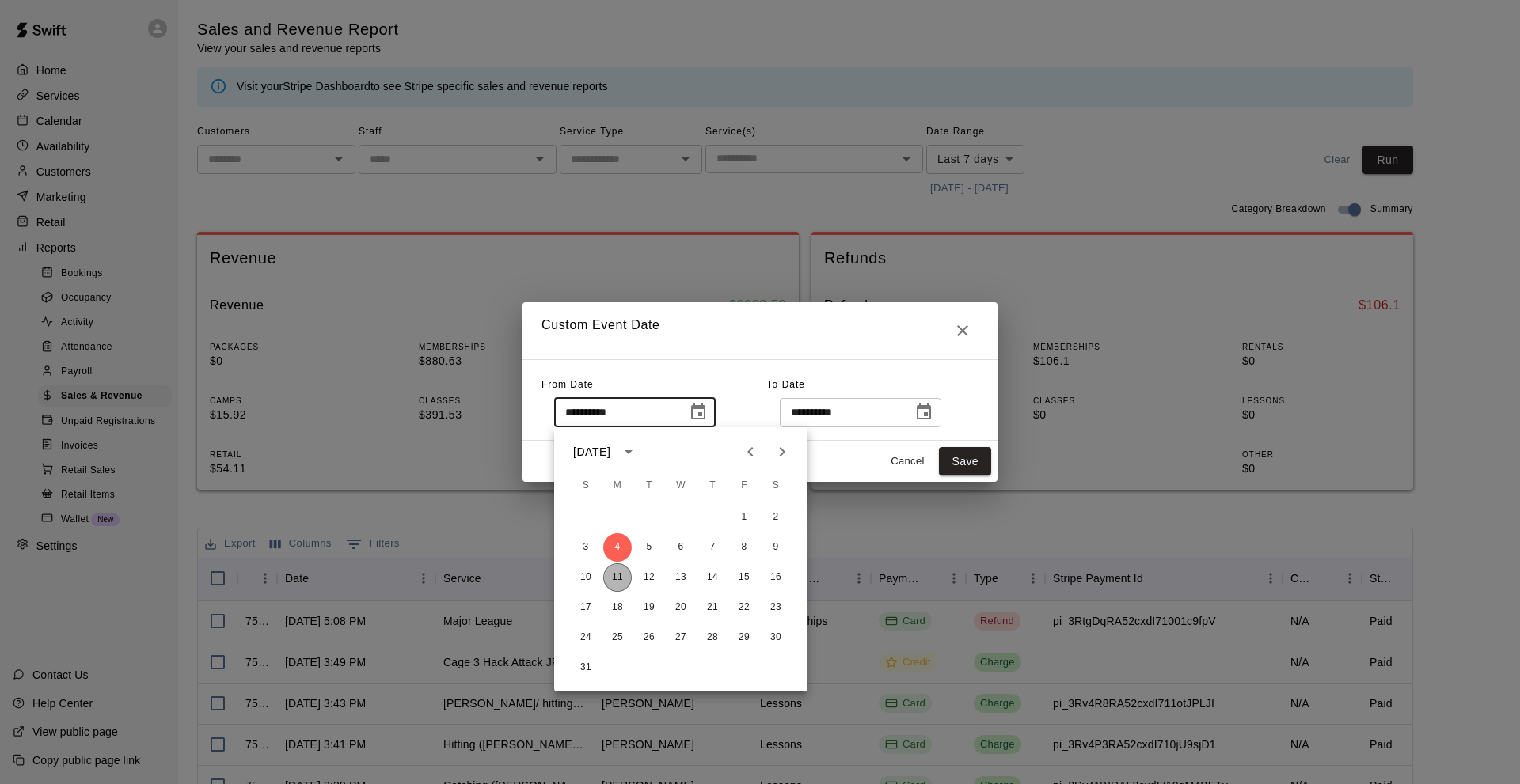
click at [610, 580] on button "11" at bounding box center [617, 578] width 29 height 29
type input "**********"
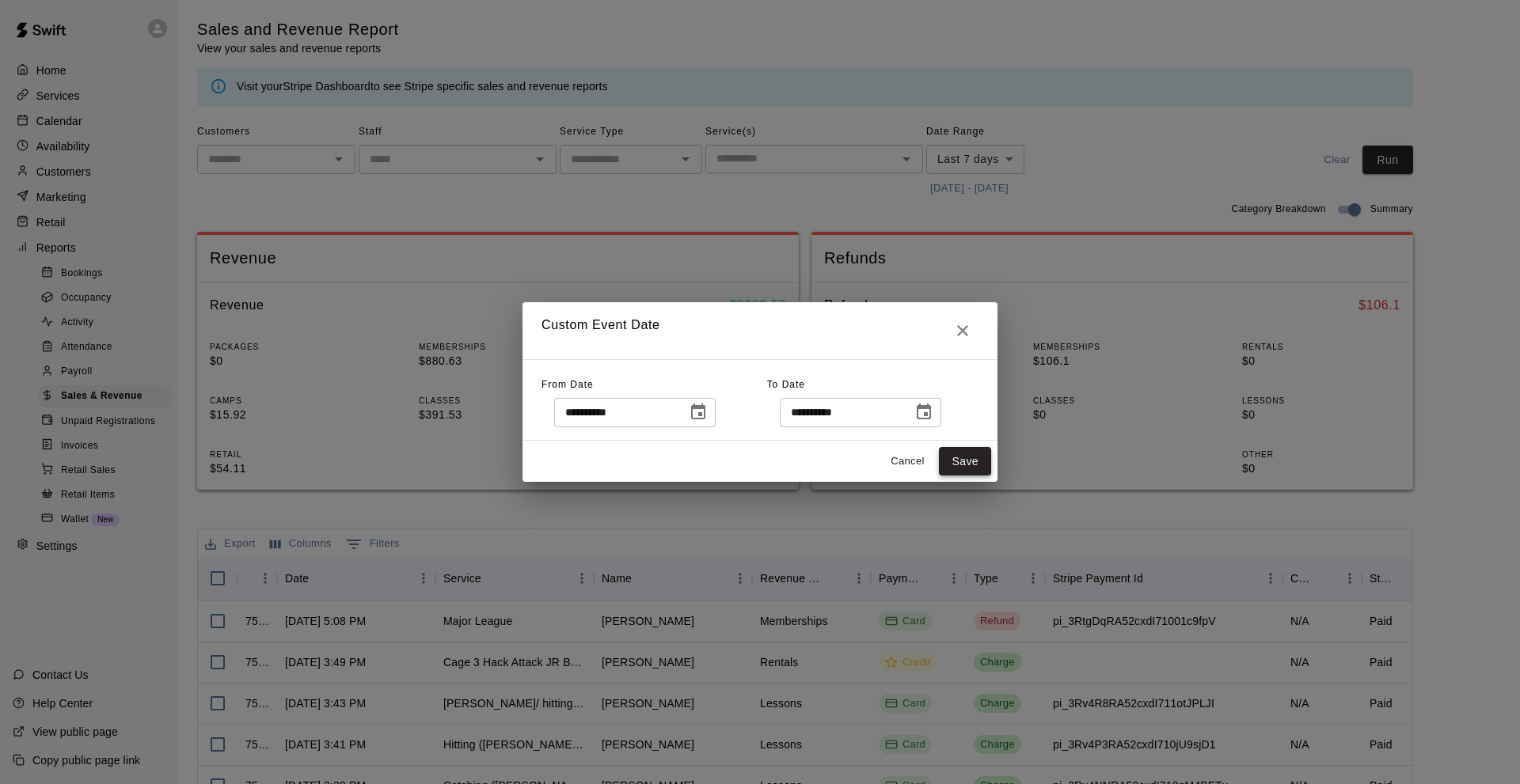
click at [976, 466] on button "Save" at bounding box center [964, 460] width 53 height 29
type input "******"
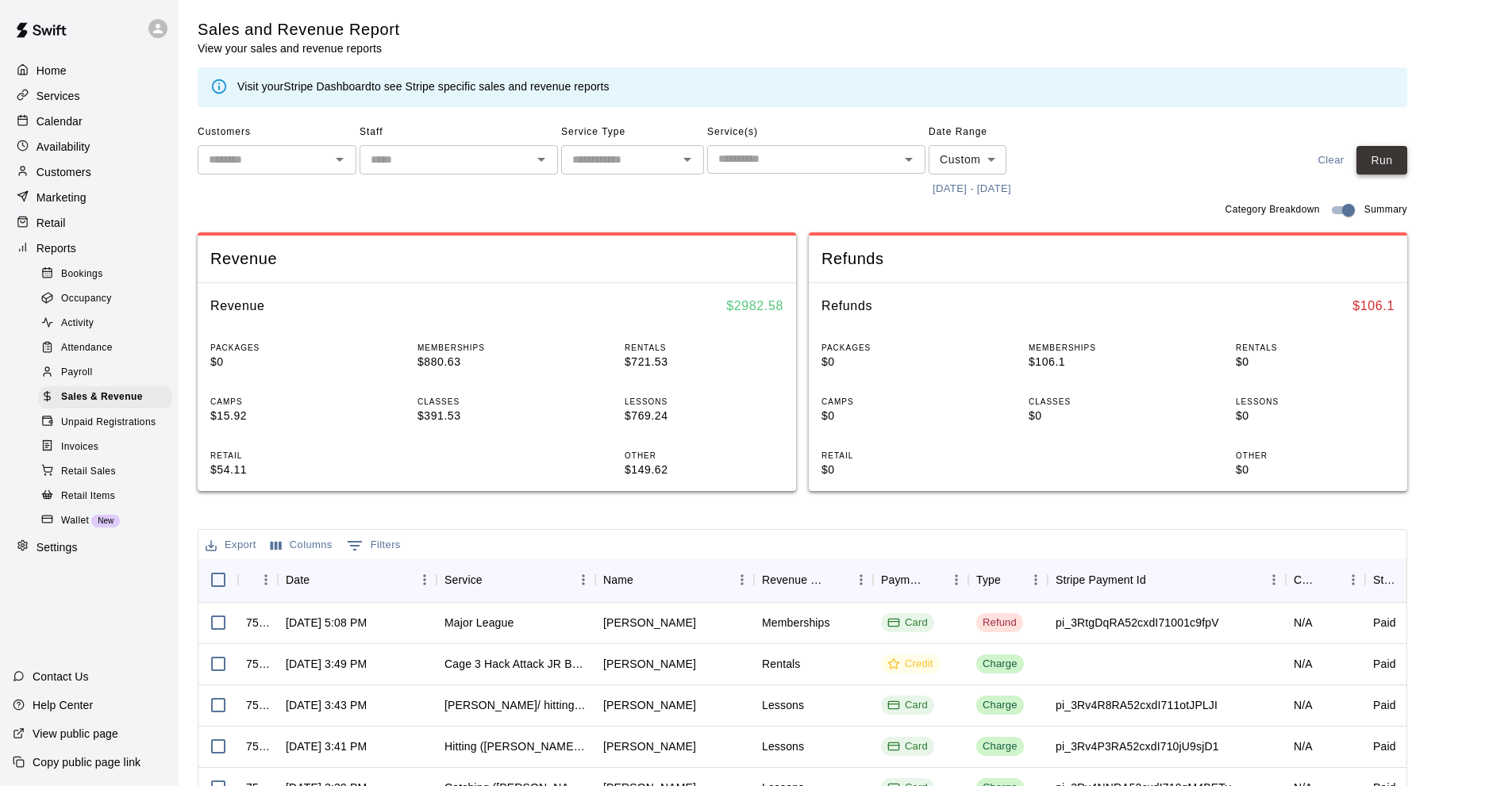
click at [1393, 162] on button "Run" at bounding box center [1381, 160] width 51 height 29
click at [63, 124] on p "Calendar" at bounding box center [60, 121] width 46 height 16
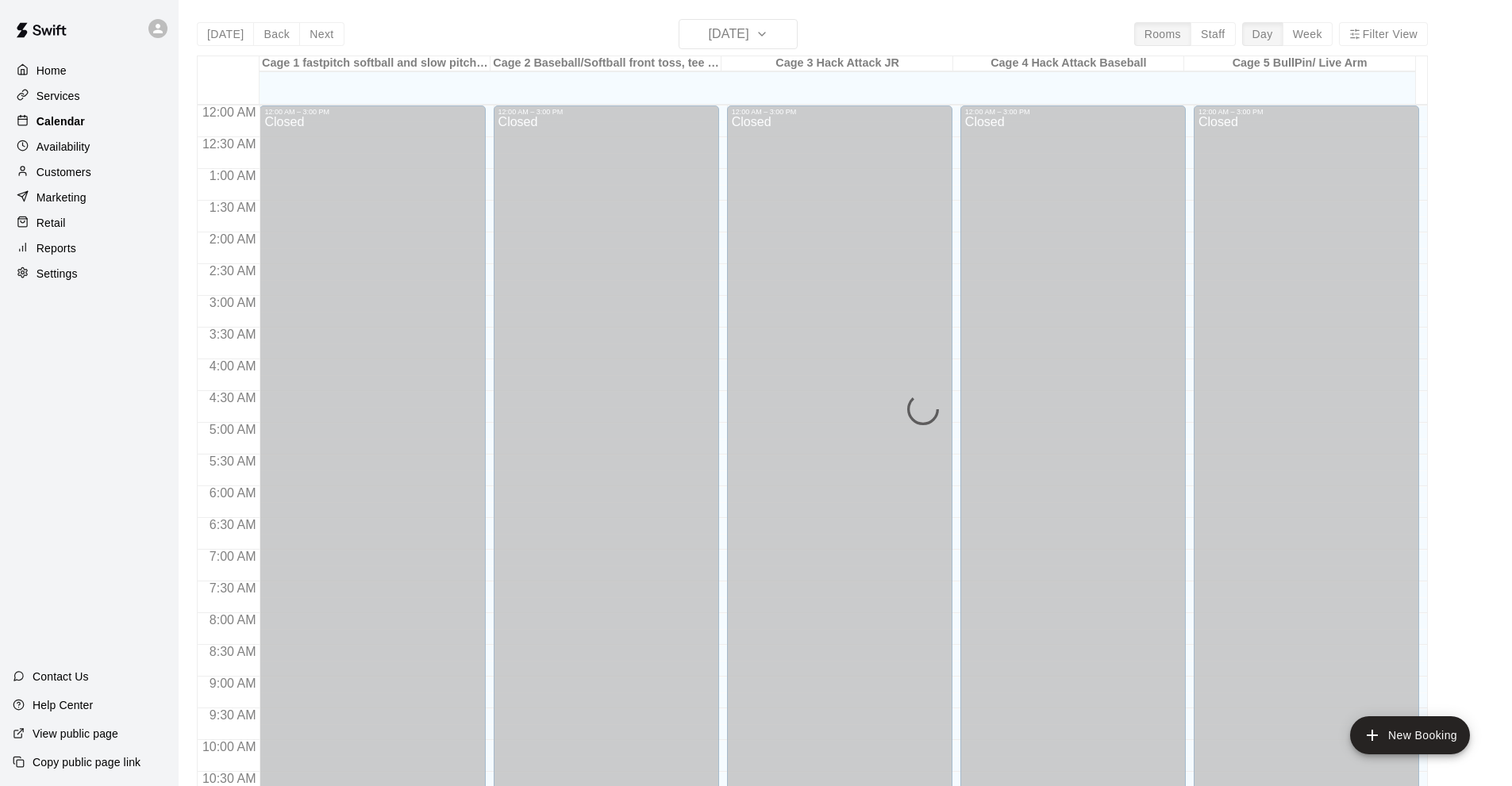
scroll to position [776, 0]
